Goal: Download file/media

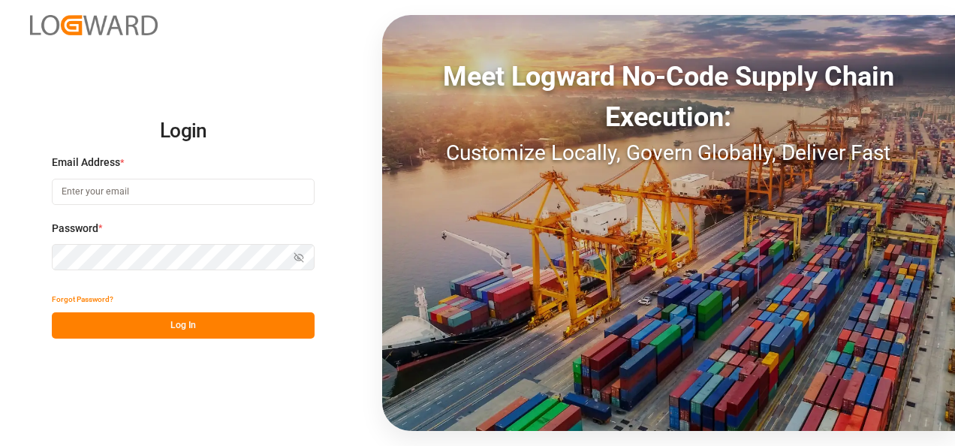
type input "[EMAIL_ADDRESS][DOMAIN_NAME]"
click at [240, 334] on button "Log In" at bounding box center [183, 325] width 263 height 26
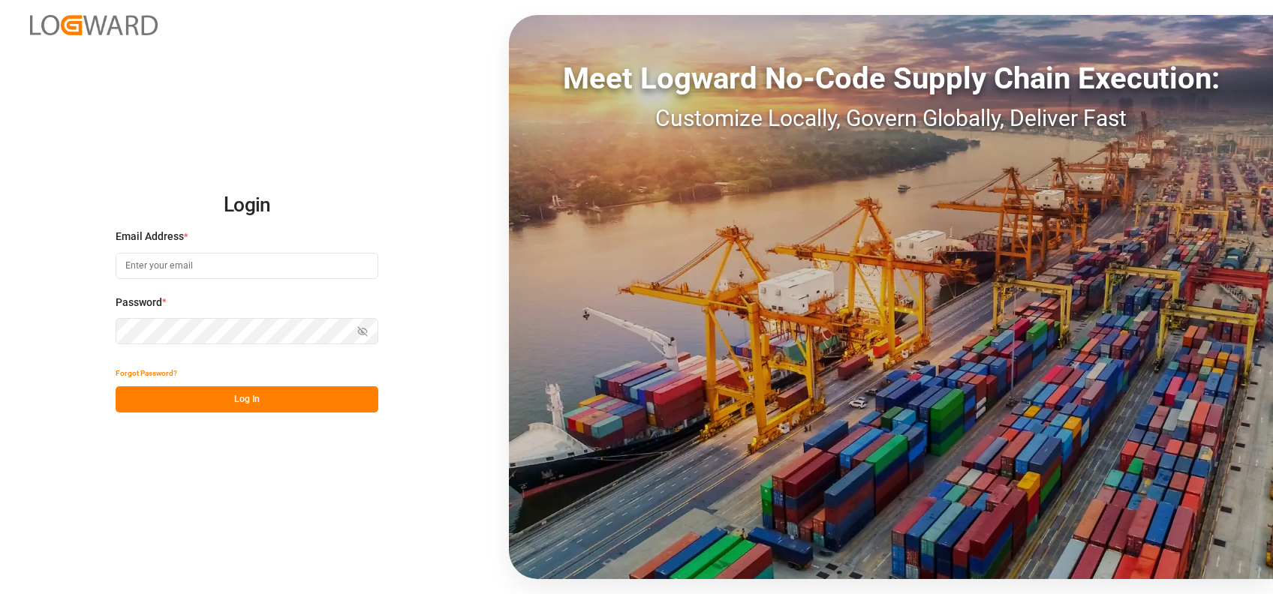
type input "[EMAIL_ADDRESS][DOMAIN_NAME]"
click at [319, 396] on button "Log In" at bounding box center [247, 400] width 263 height 26
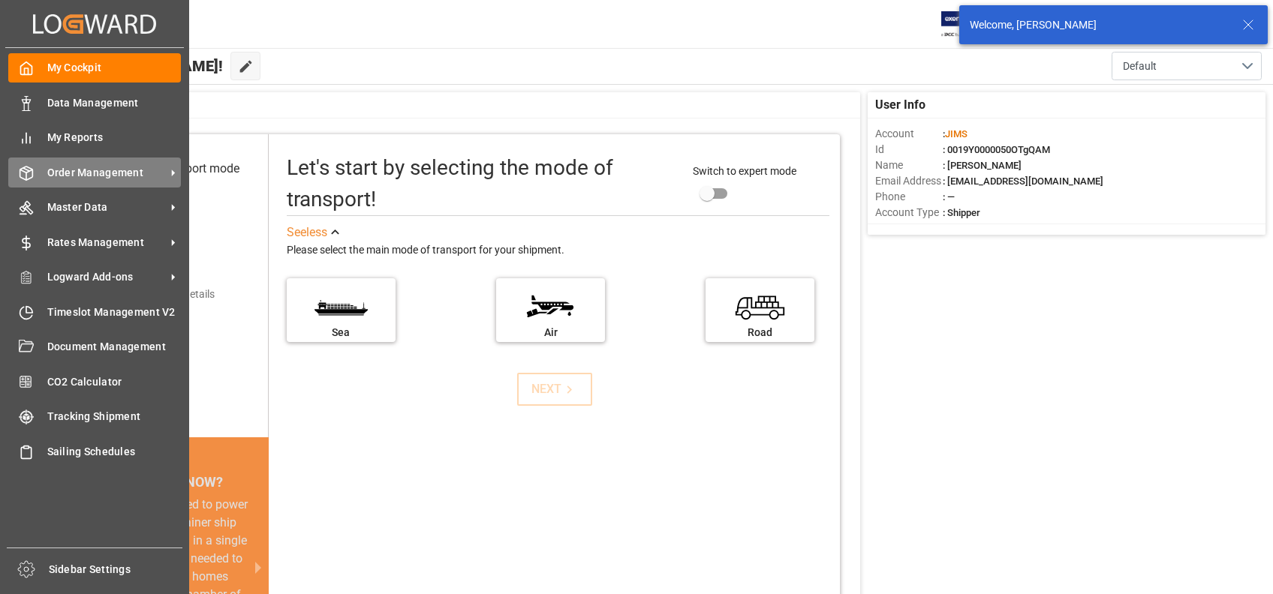
click at [37, 174] on div "Order Management Order Management" at bounding box center [94, 172] width 173 height 29
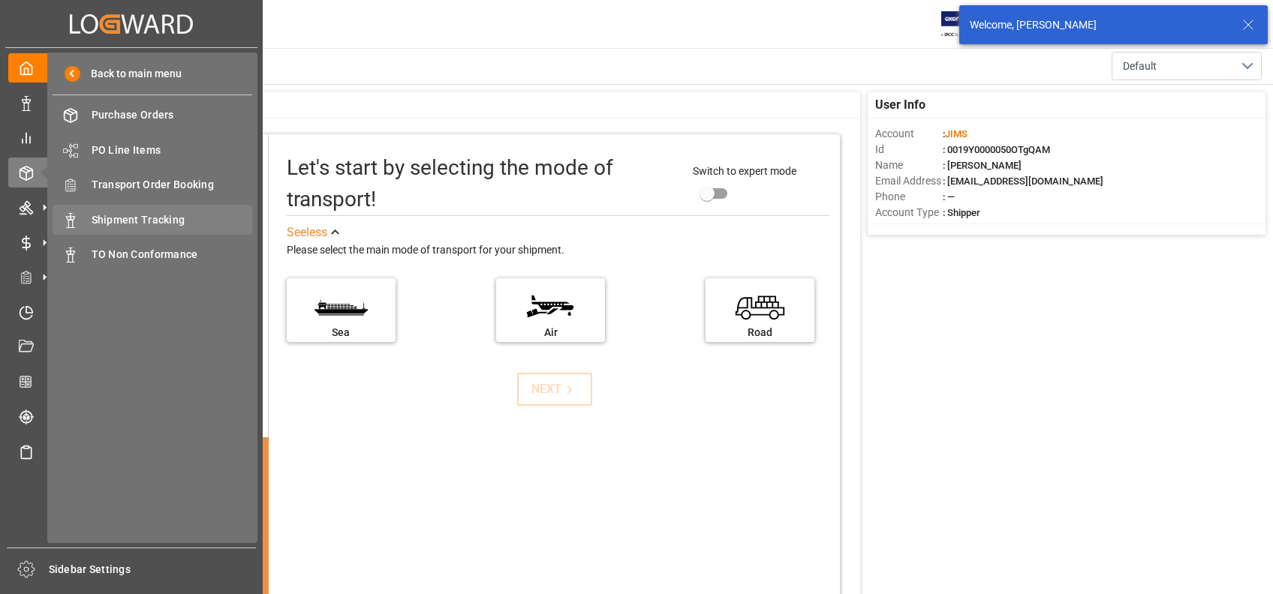
click at [164, 220] on span "Shipment Tracking" at bounding box center [172, 220] width 161 height 16
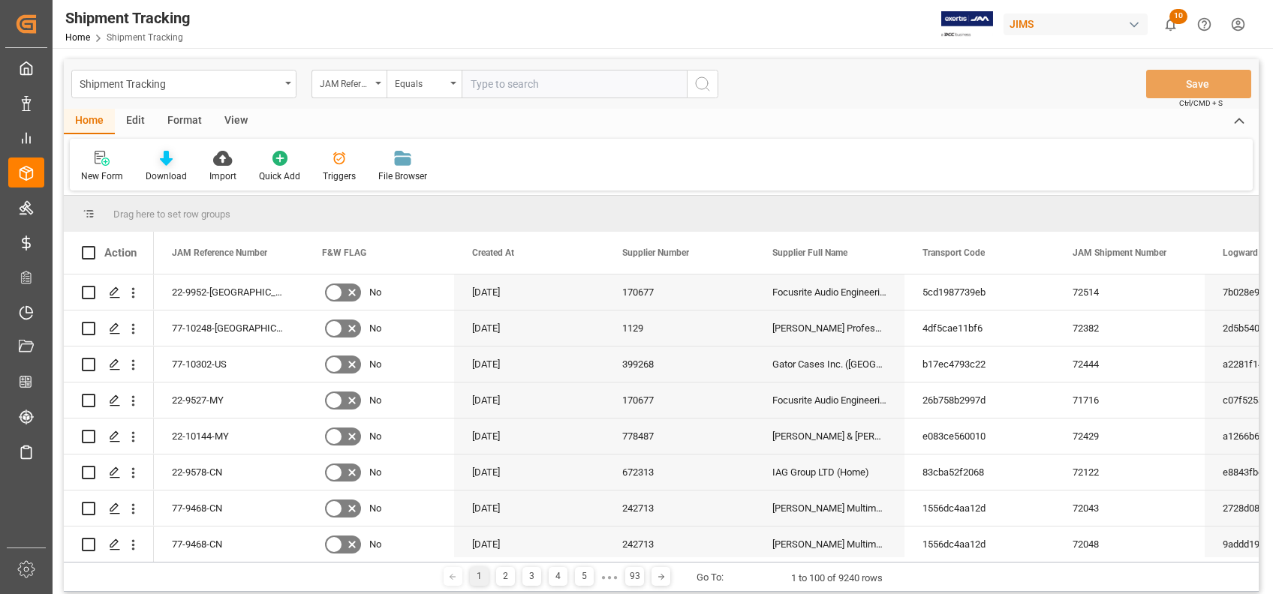
click at [176, 166] on div at bounding box center [166, 158] width 41 height 16
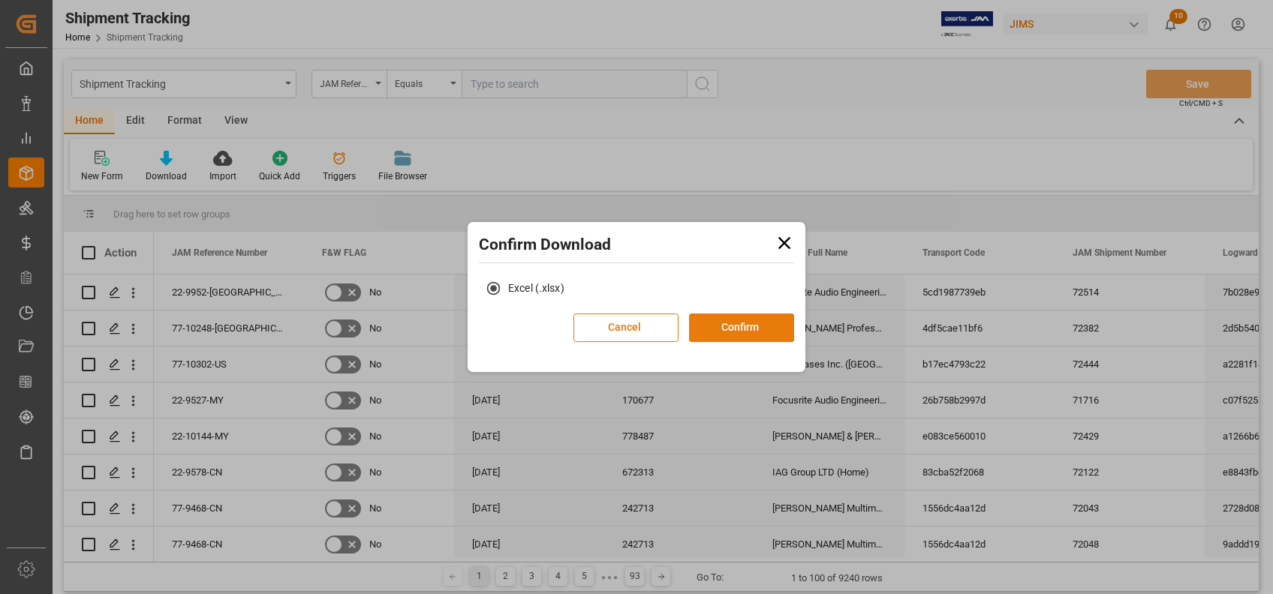
click at [759, 318] on button "Confirm" at bounding box center [741, 328] width 105 height 29
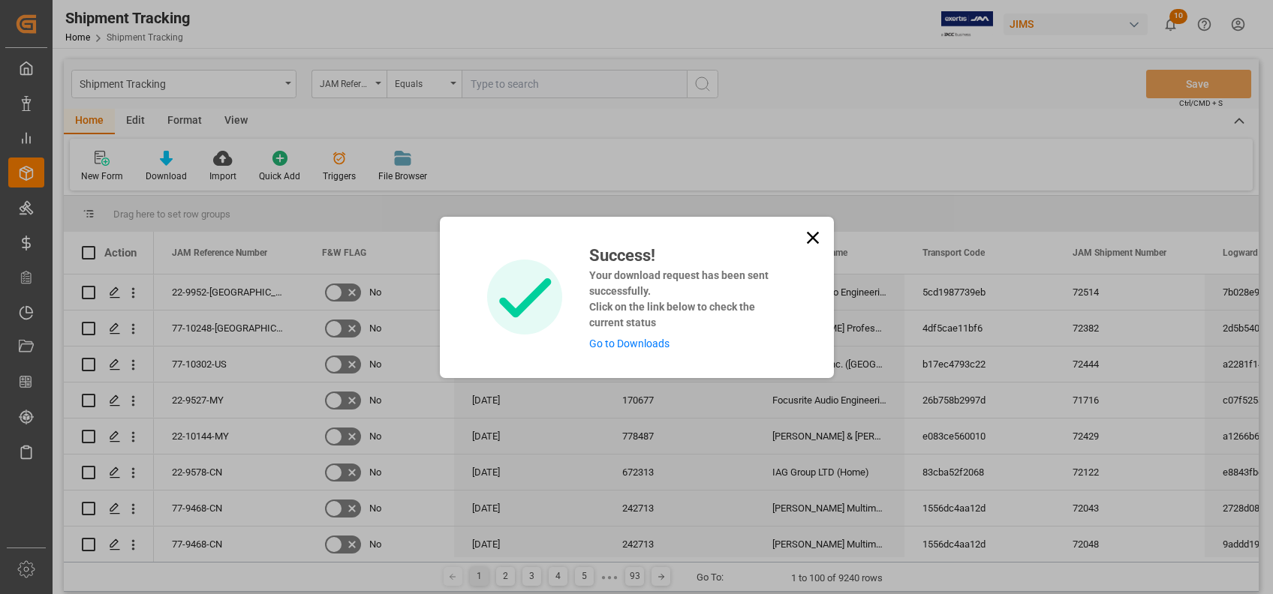
click at [619, 349] on link "Go to Downloads" at bounding box center [629, 344] width 80 height 12
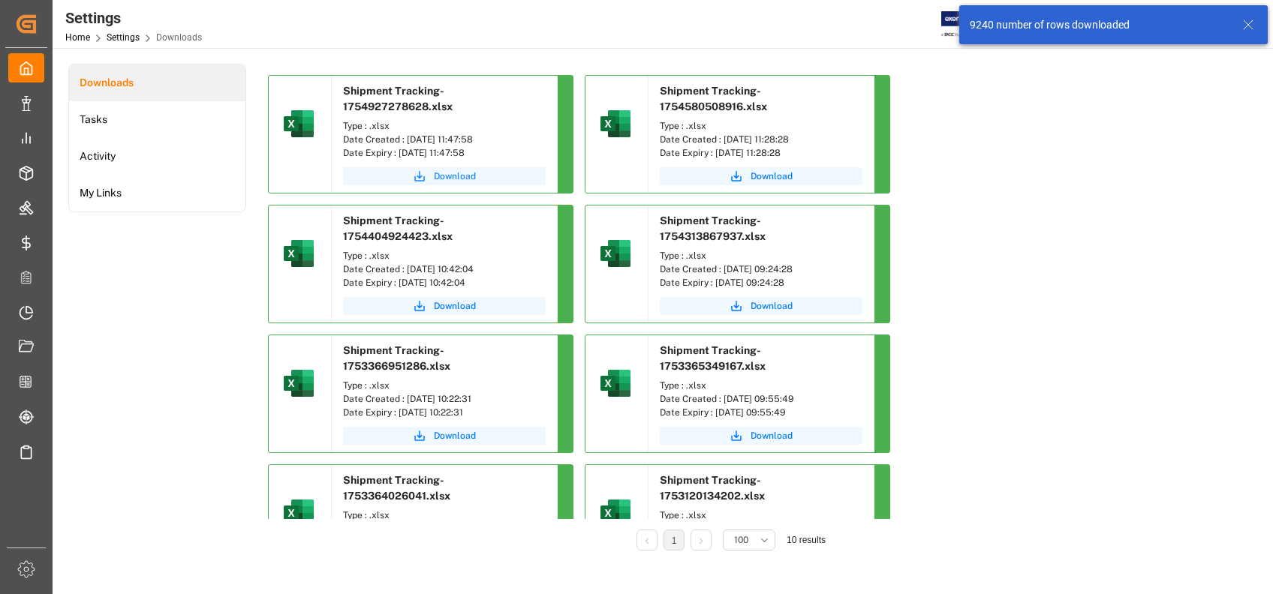
click at [464, 168] on button "Download" at bounding box center [444, 176] width 203 height 18
